Goal: Task Accomplishment & Management: Manage account settings

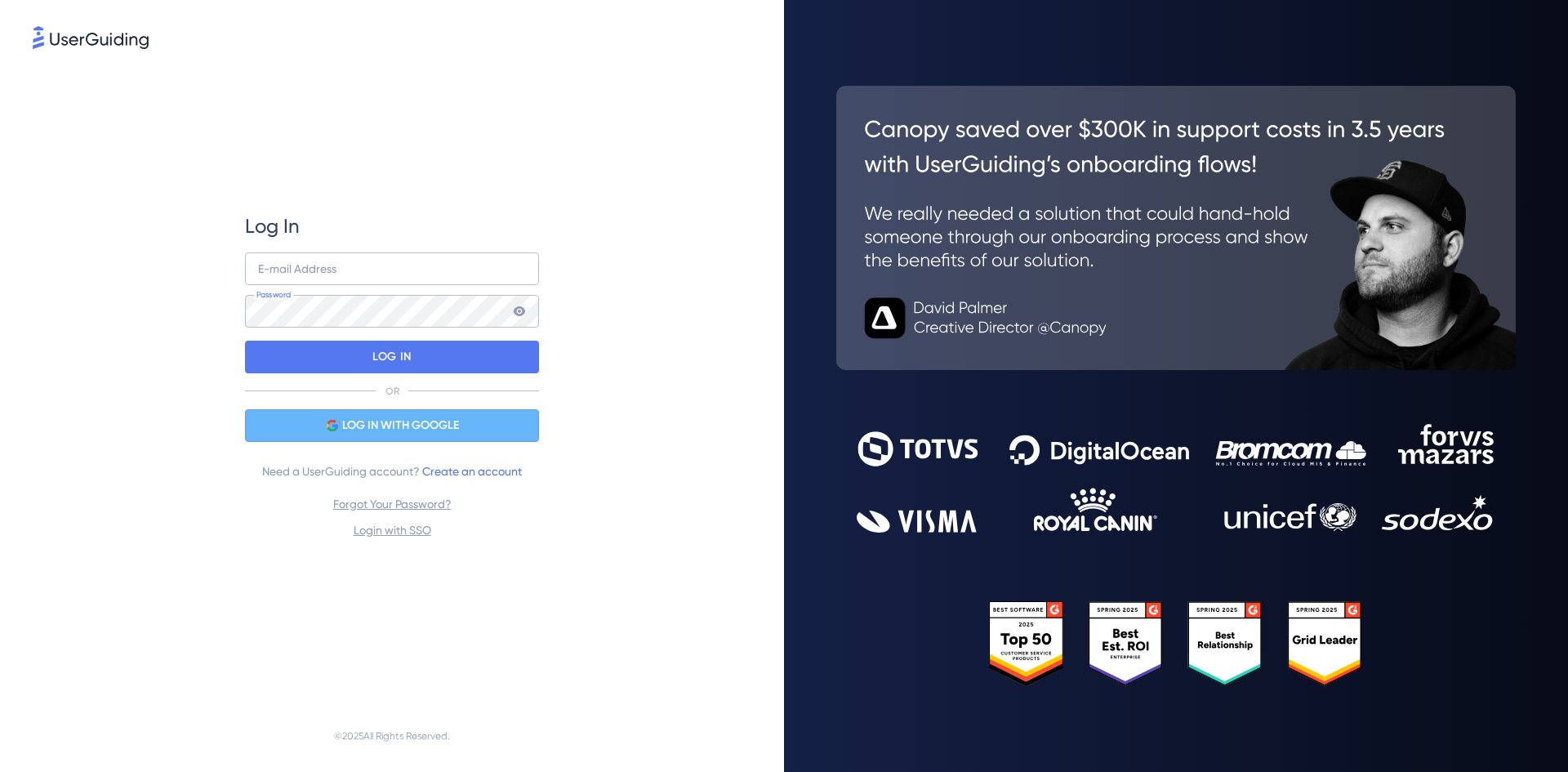
click at [397, 425] on span "LOG IN WITH GOOGLE" at bounding box center [400, 426] width 117 height 19
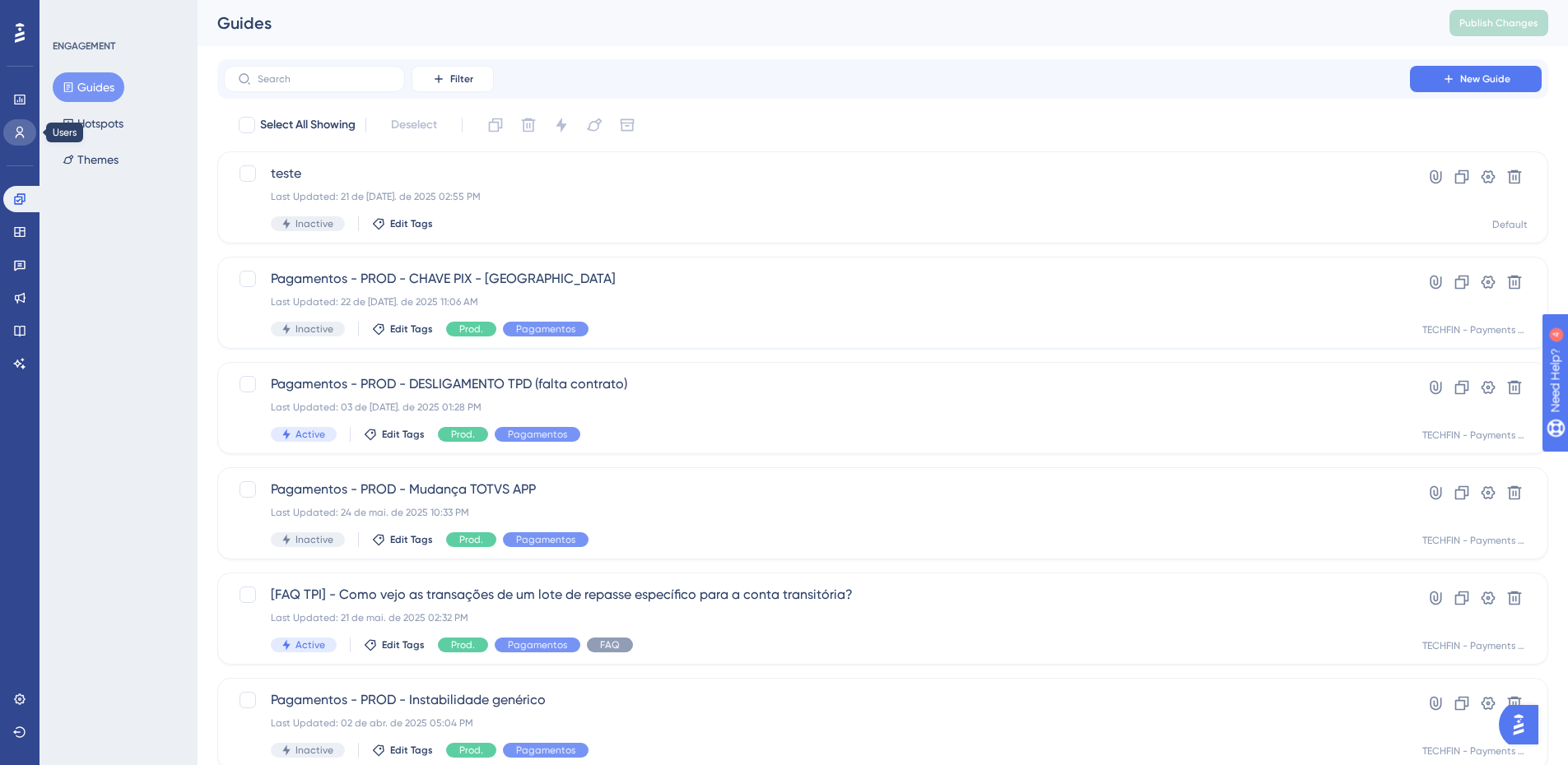
click at [20, 136] on icon at bounding box center [19, 132] width 13 height 13
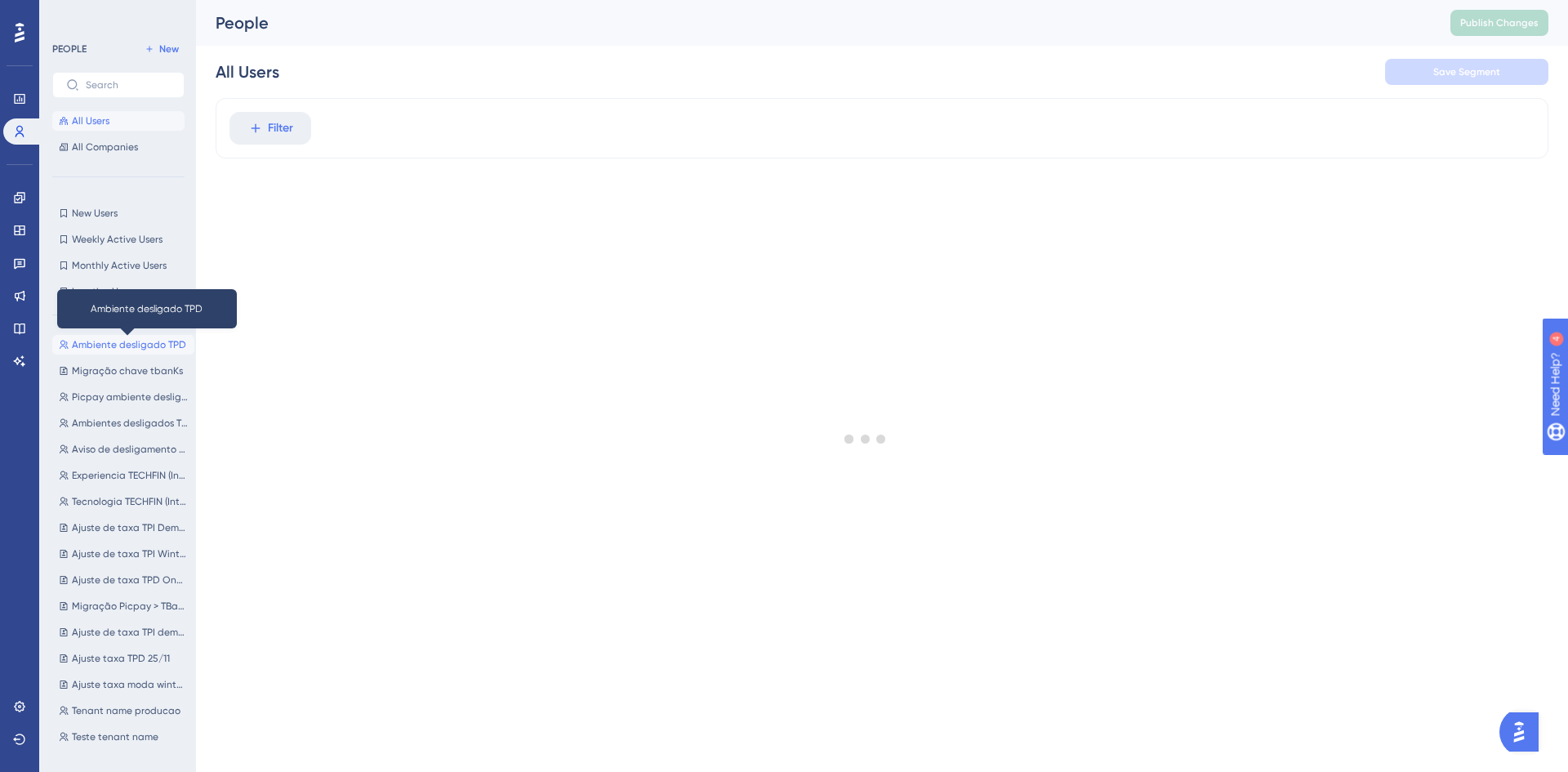
click at [123, 339] on span "Ambiente desligado TPD" at bounding box center [129, 345] width 114 height 13
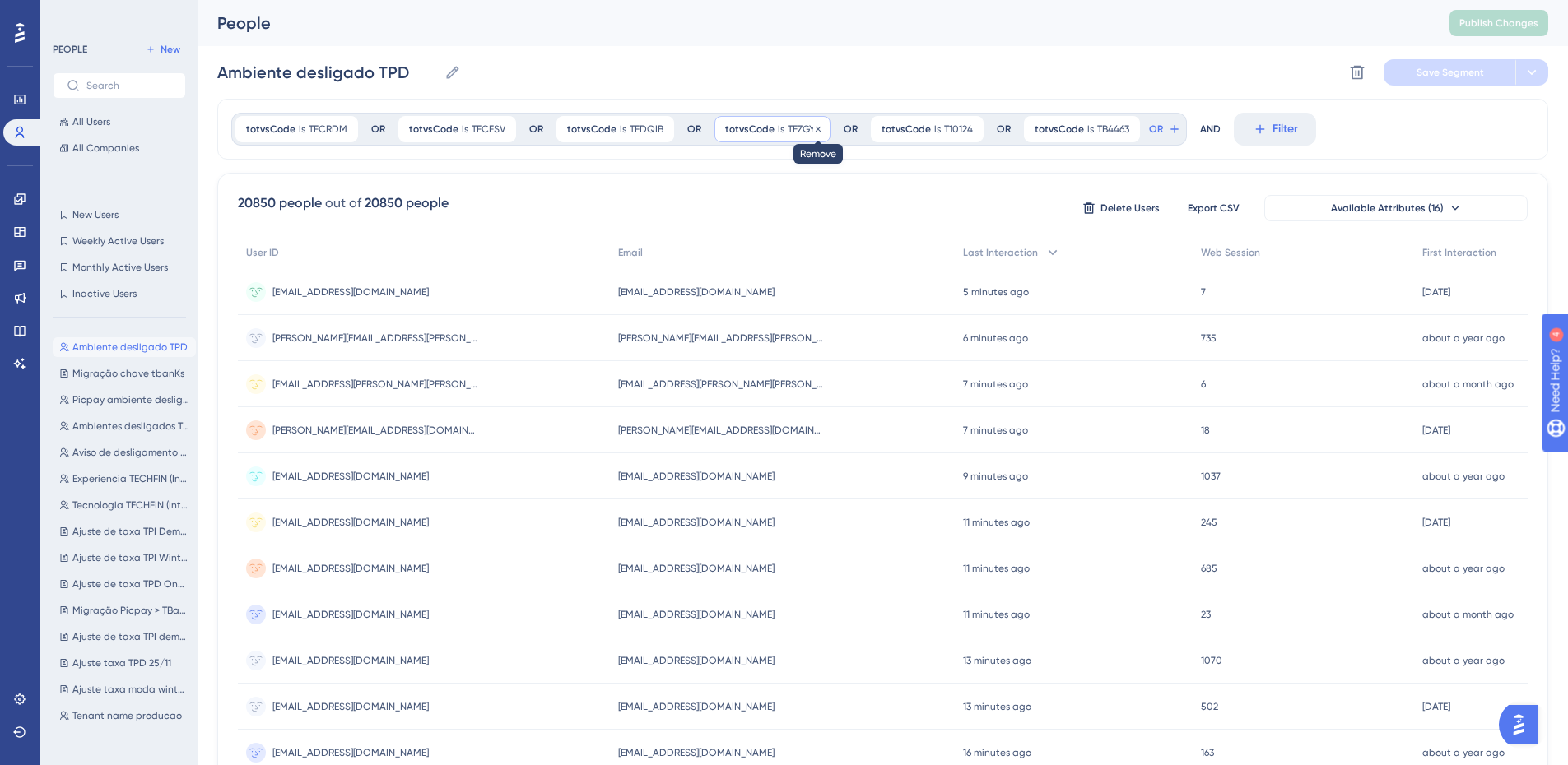
click at [816, 130] on icon at bounding box center [817, 129] width 10 height 10
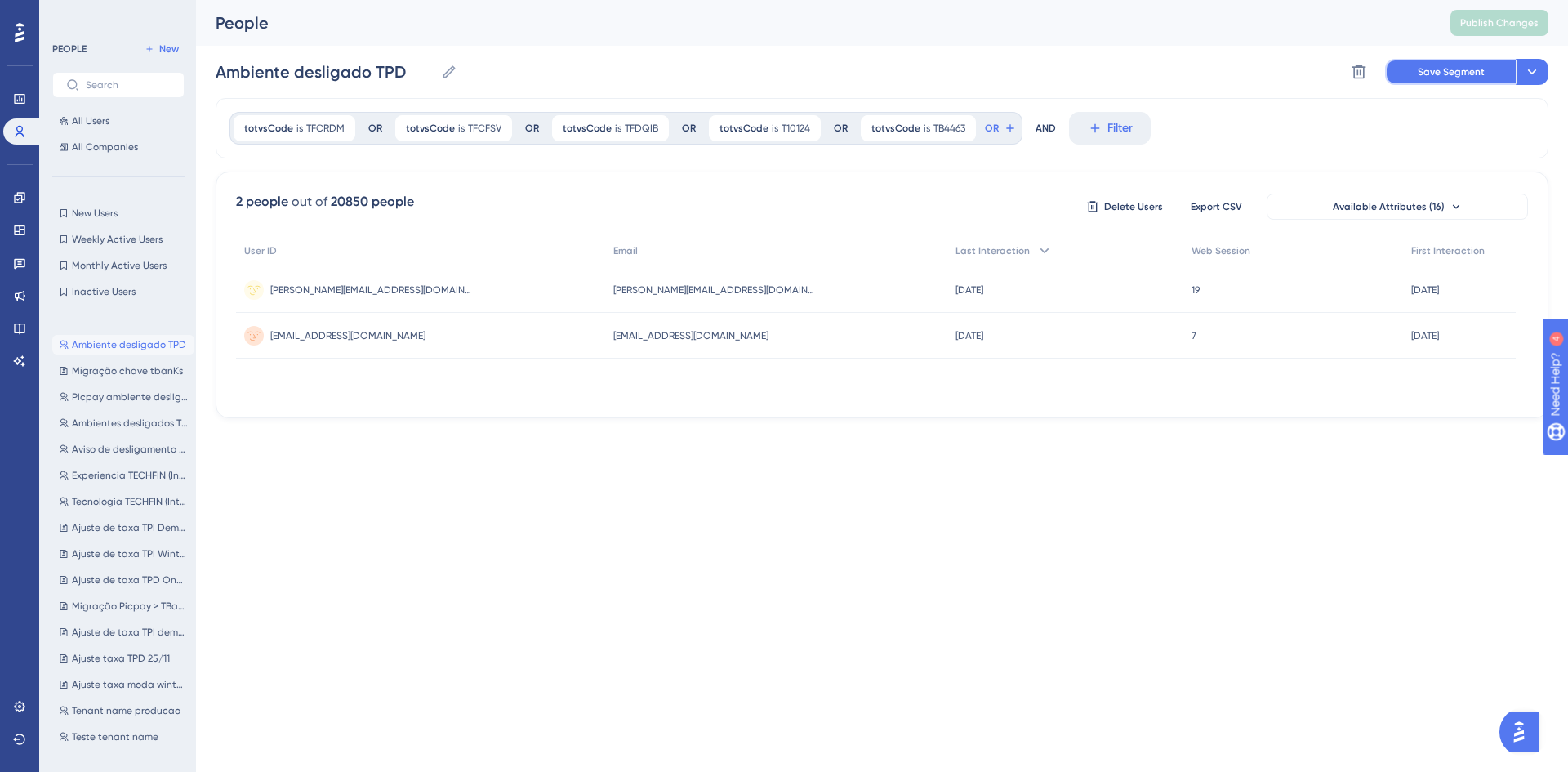
click at [1443, 70] on span "Save Segment" at bounding box center [1451, 72] width 67 height 13
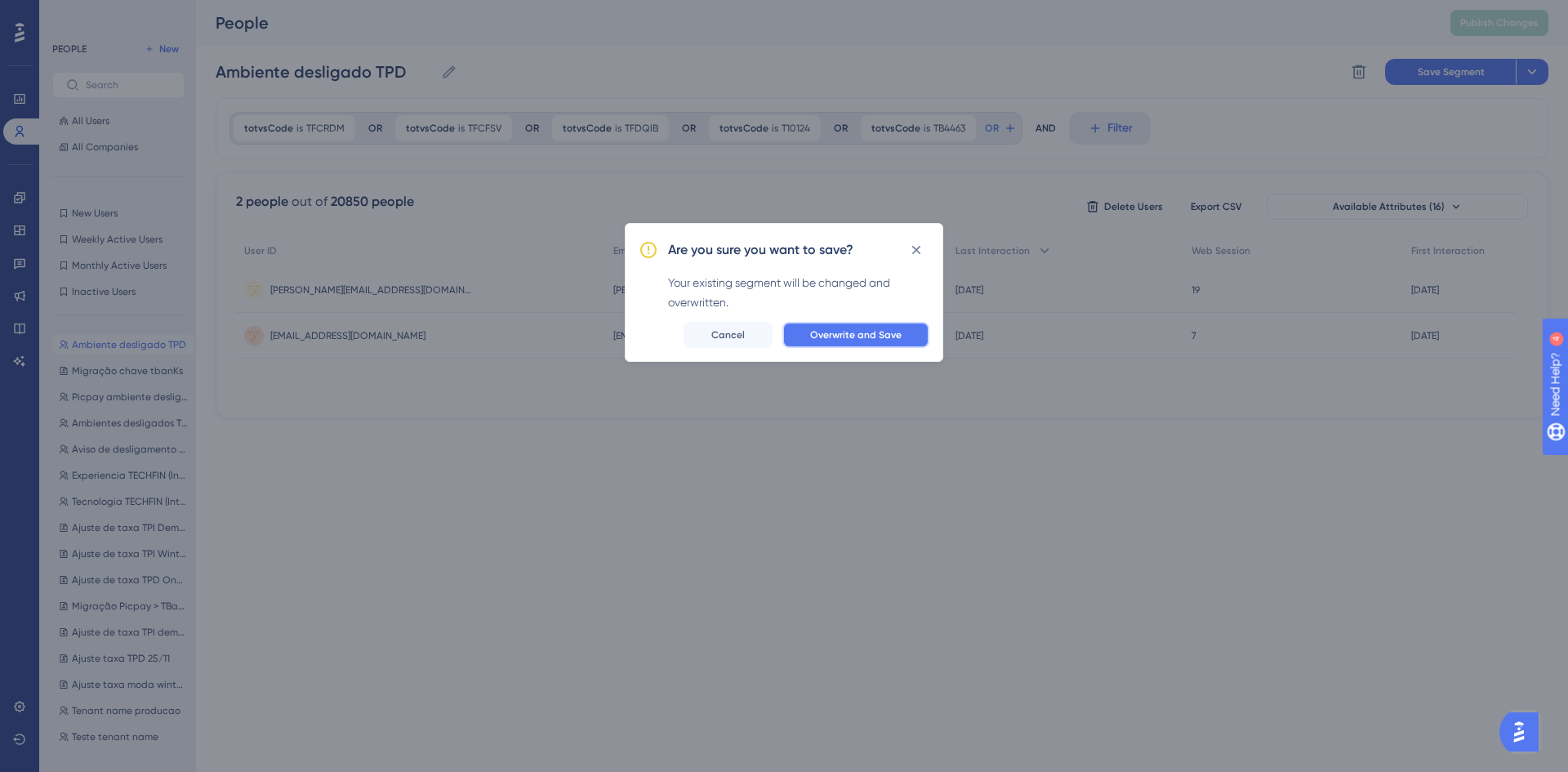
click at [879, 335] on span "Overwrite and Save" at bounding box center [856, 335] width 92 height 13
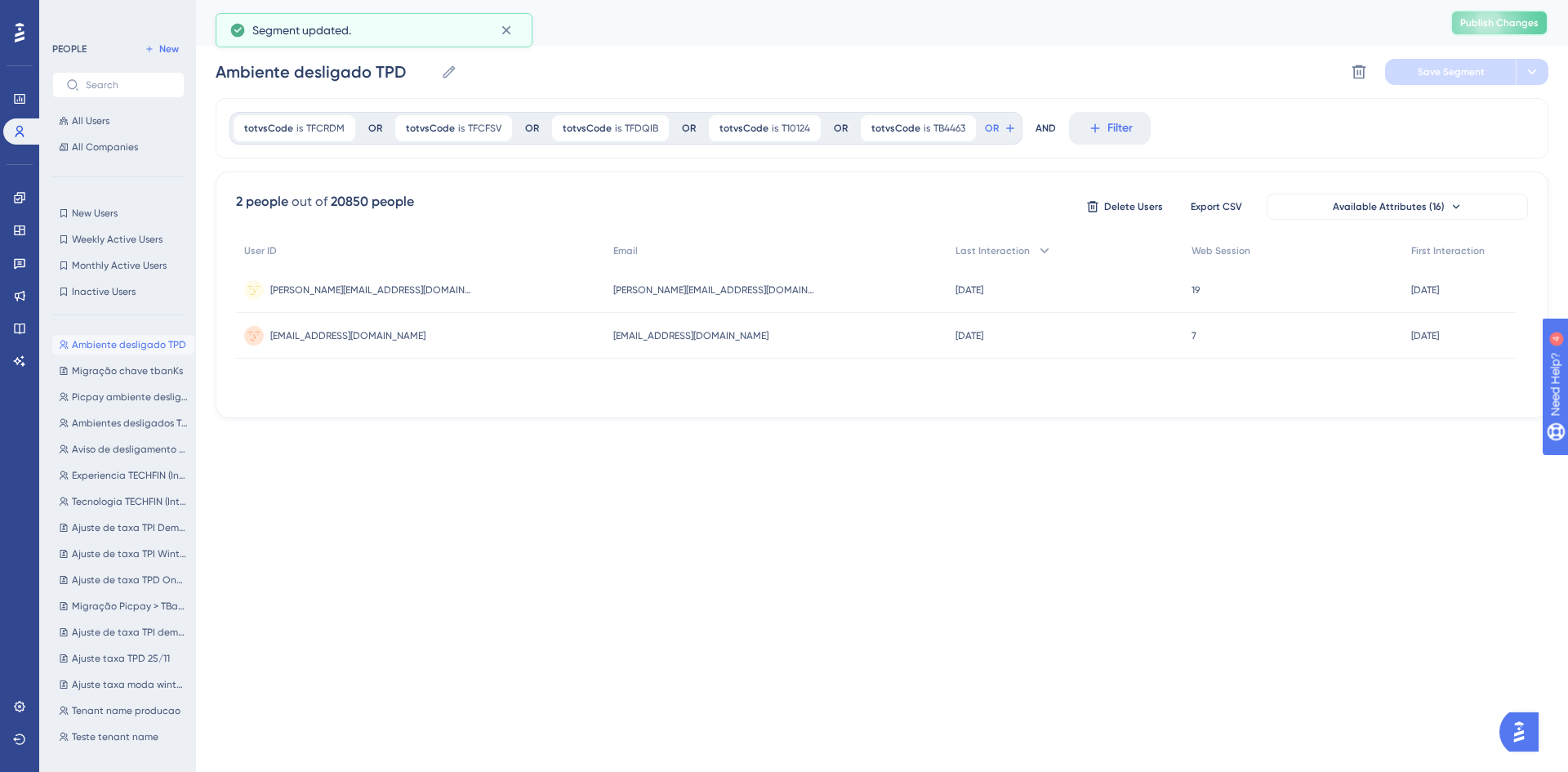
click at [1510, 21] on span "Publish Changes" at bounding box center [1499, 23] width 78 height 13
